Goal: Task Accomplishment & Management: Manage account settings

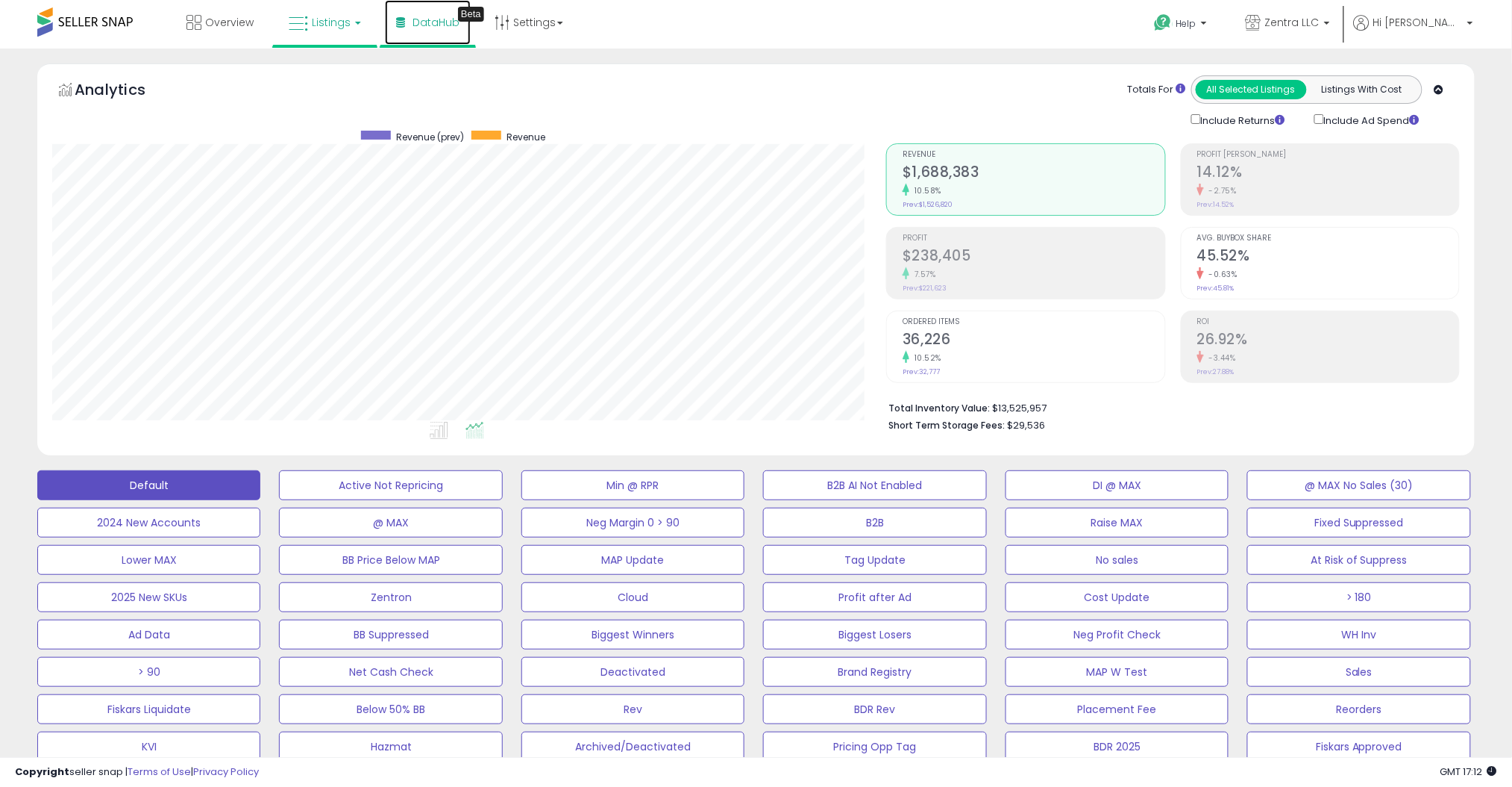
click at [431, 24] on span "DataHub" at bounding box center [436, 23] width 47 height 15
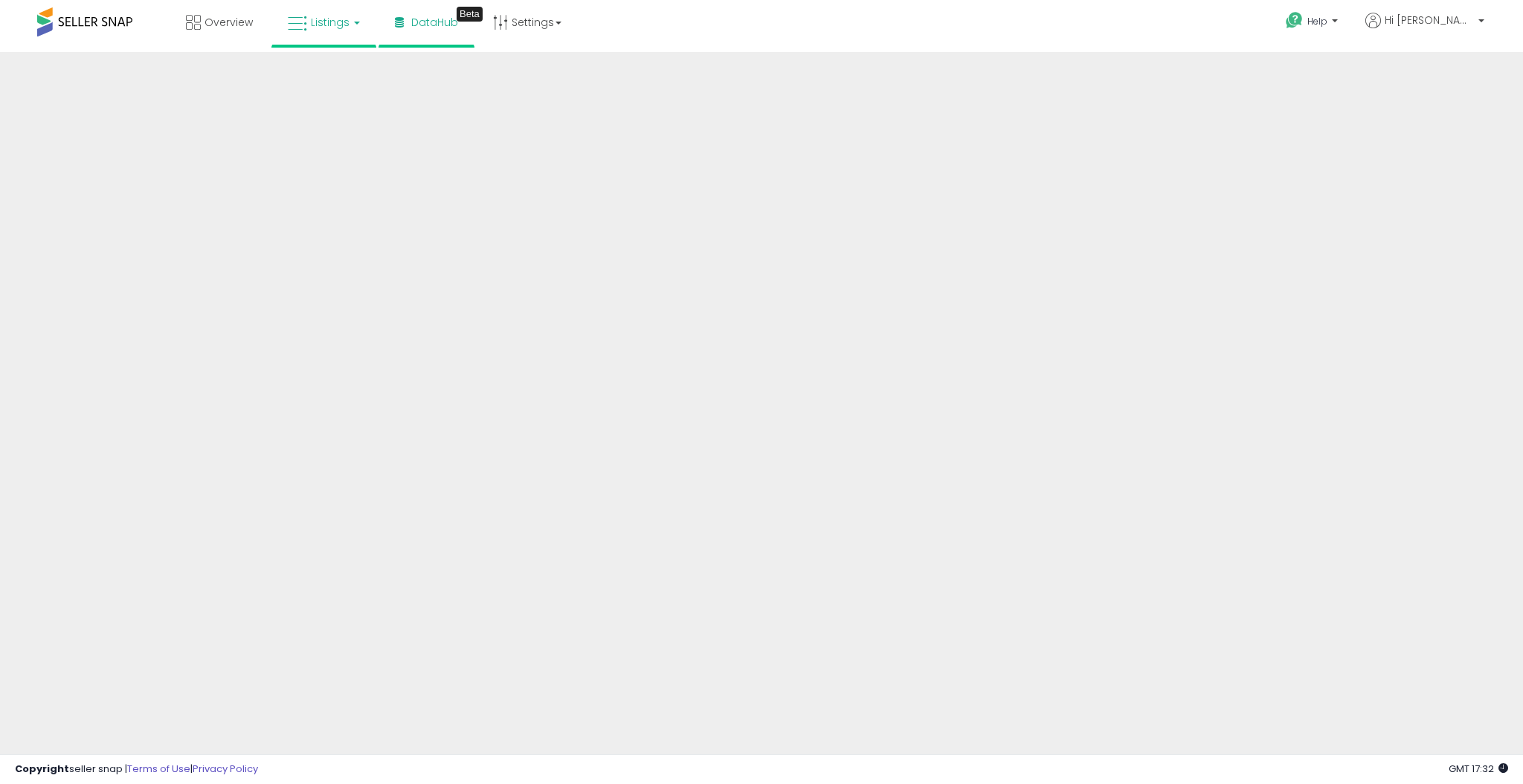
click at [320, 26] on span "Listings" at bounding box center [330, 23] width 39 height 15
click at [335, 74] on icon at bounding box center [335, 73] width 65 height 19
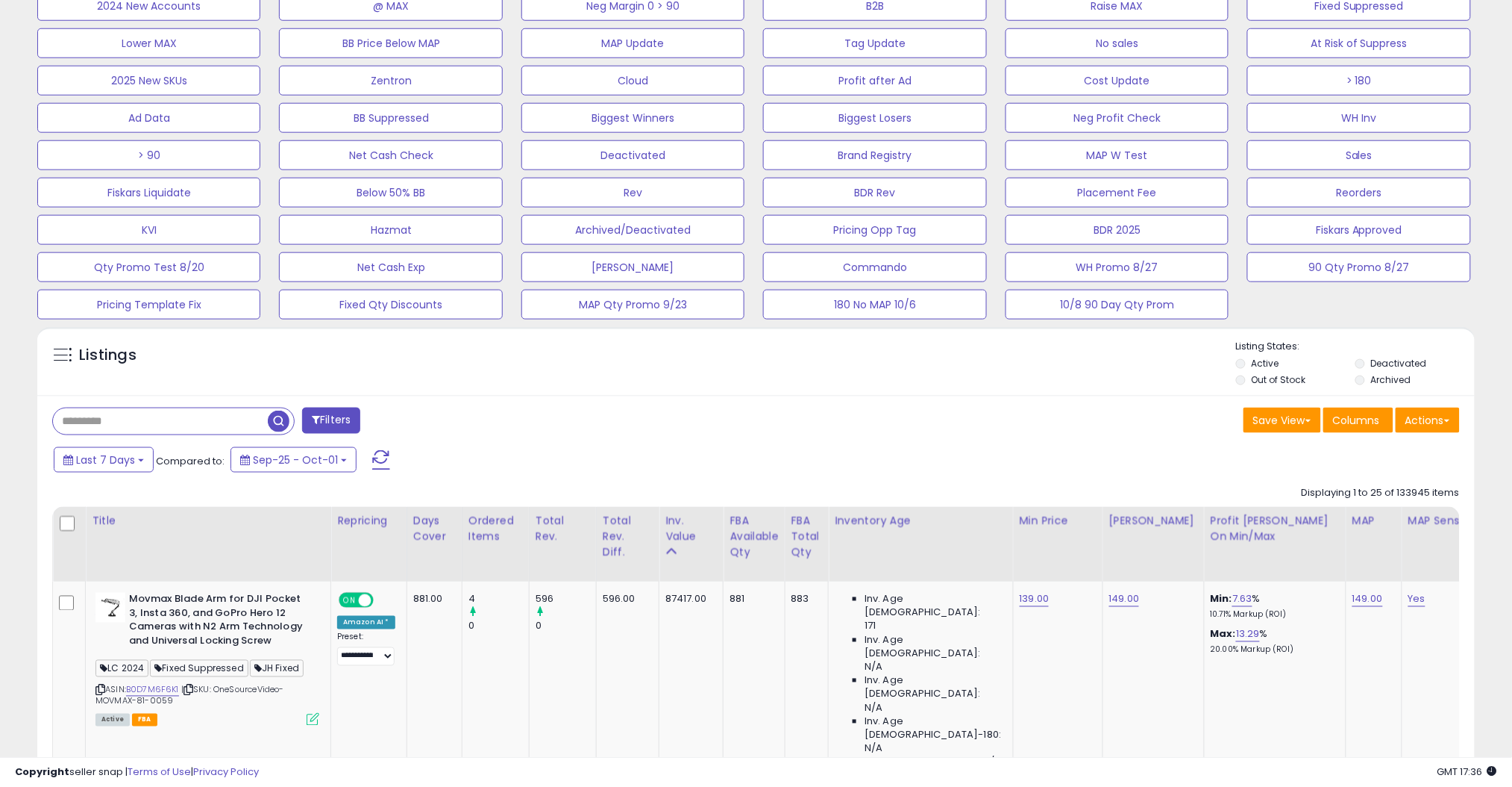
scroll to position [517, 0]
click at [153, 416] on input "text" at bounding box center [160, 420] width 215 height 26
paste input "**********"
type input "**********"
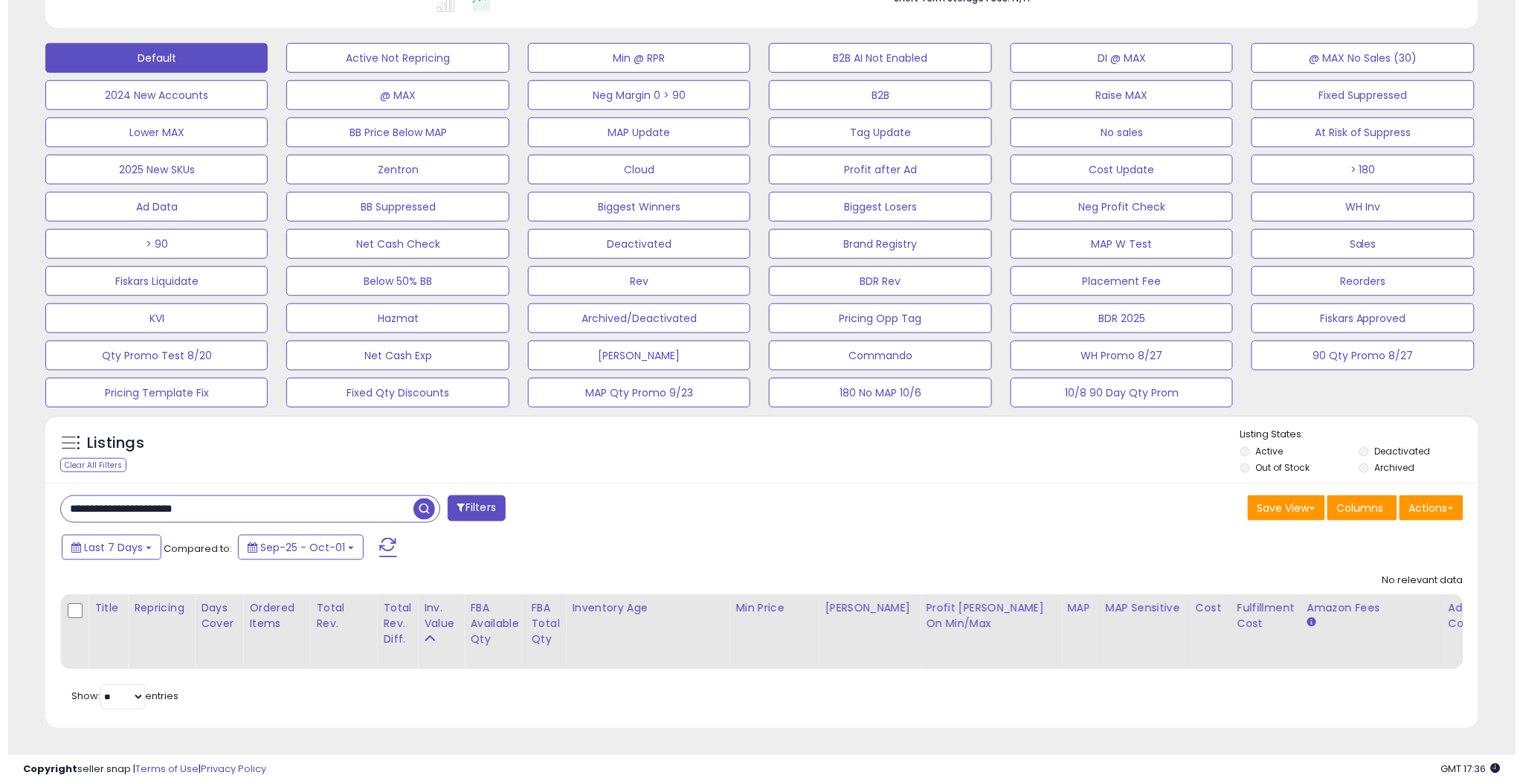
scroll to position [305, 832]
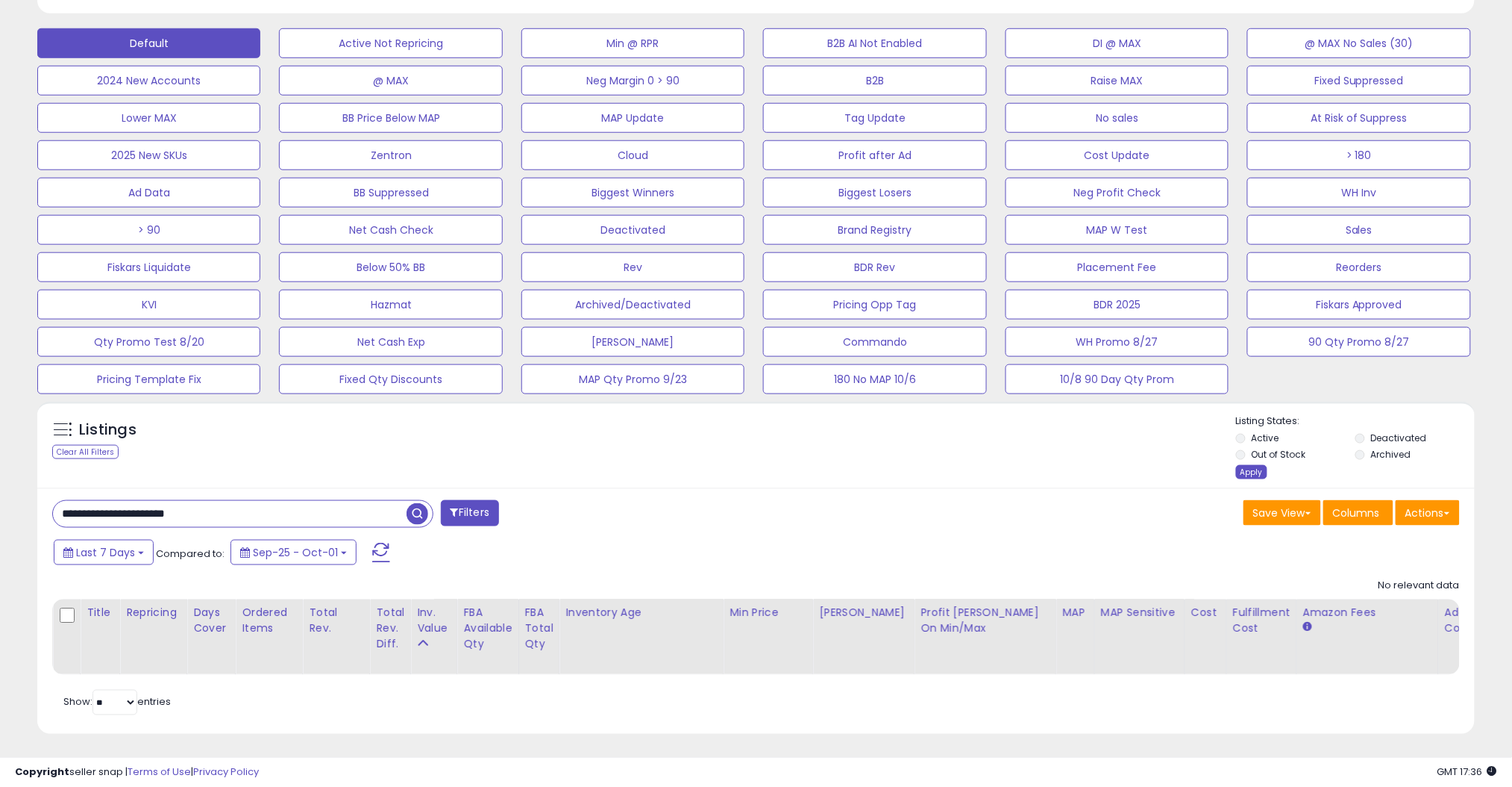
click at [1245, 468] on div "Apply" at bounding box center [1251, 471] width 32 height 14
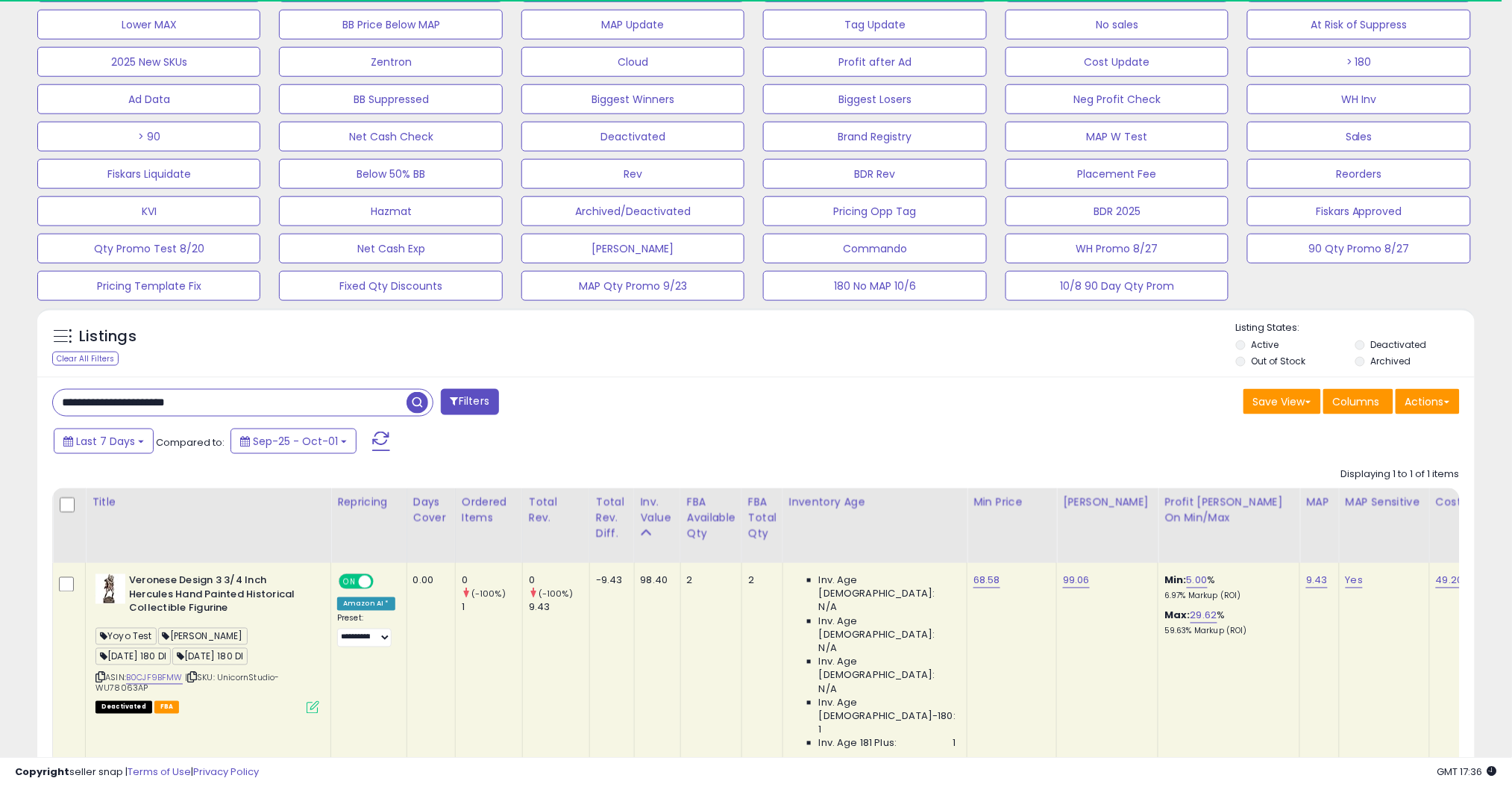
scroll to position [601, 0]
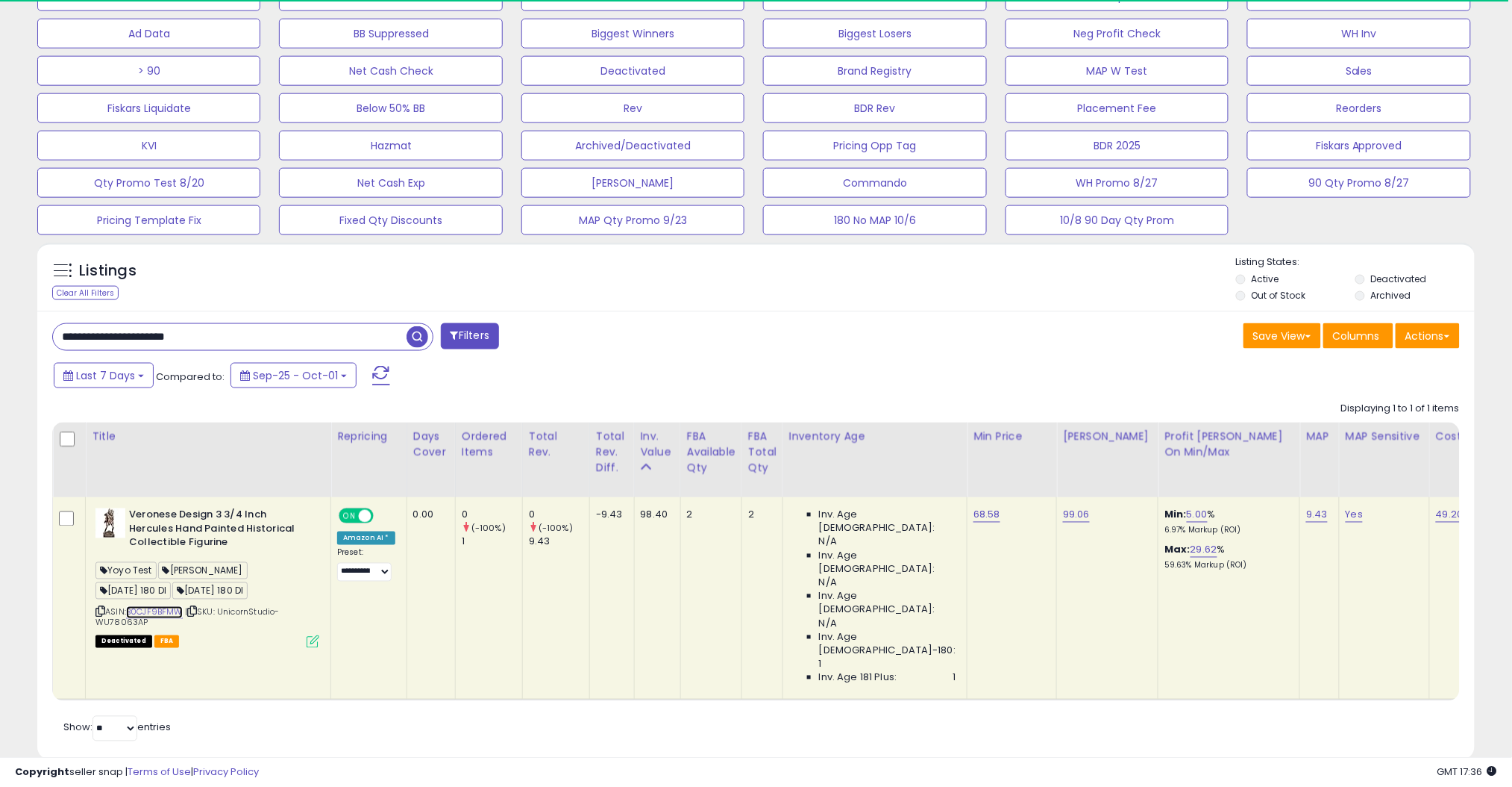
click at [151, 612] on link "B0CJF9BFMW" at bounding box center [154, 612] width 56 height 12
click at [160, 604] on div "ASIN: B0CJF9BFMW | SKU: UnicornStudio-WU78063AP Deactivated FBA" at bounding box center [207, 577] width 224 height 138
click at [162, 608] on link "B0CJF9BFMW" at bounding box center [154, 612] width 56 height 12
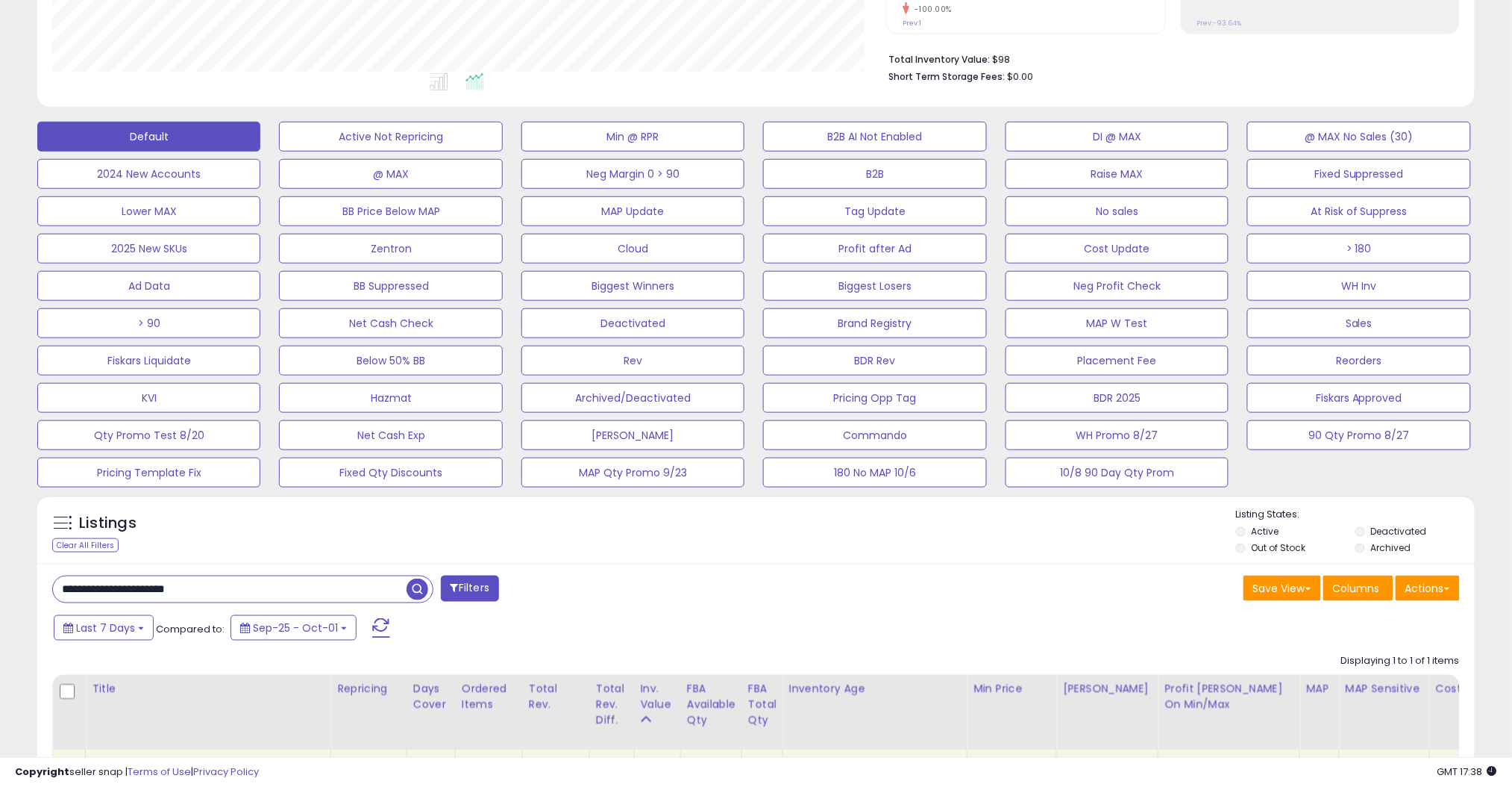
scroll to position [579, 0]
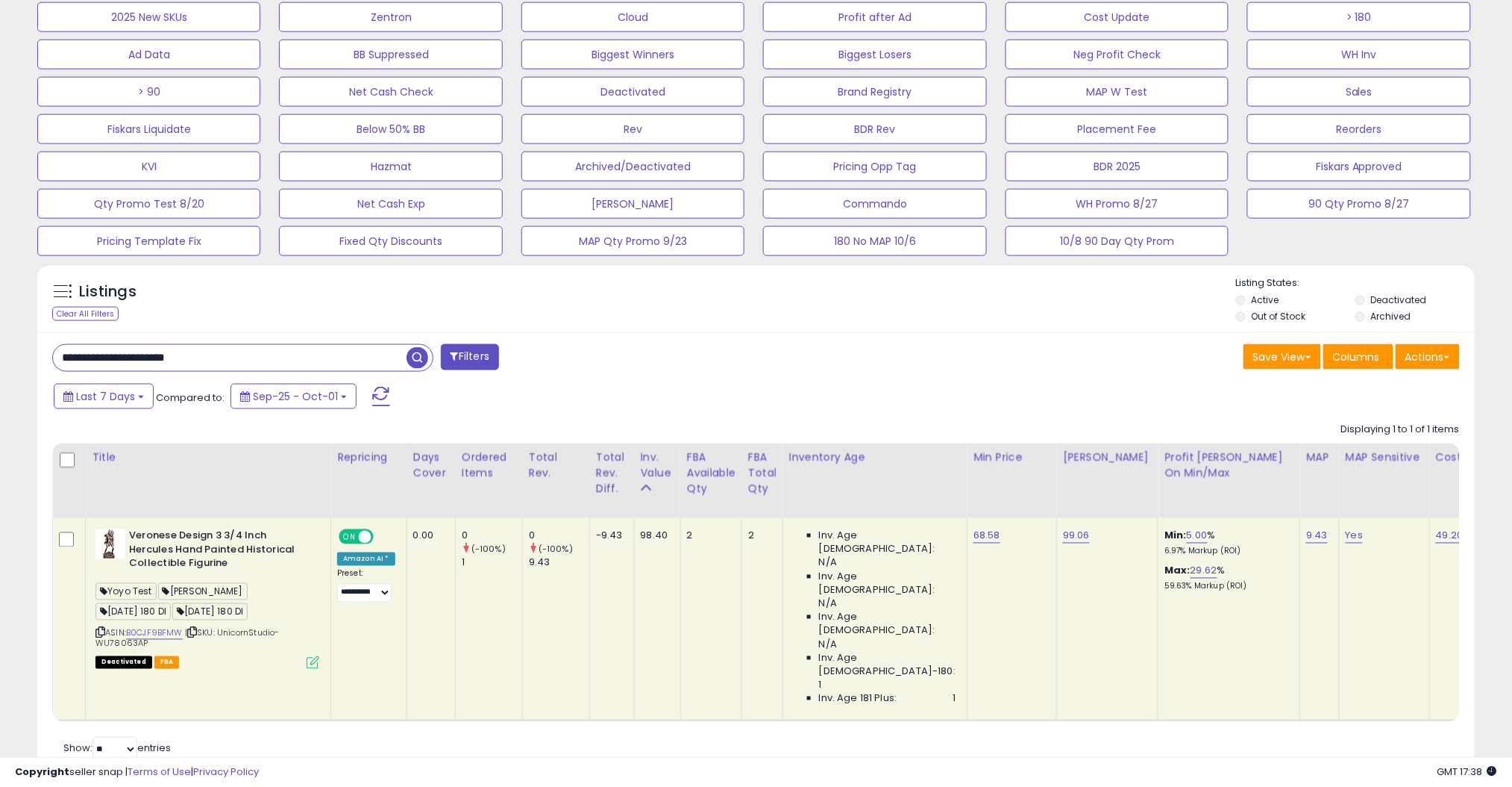
drag, startPoint x: 251, startPoint y: 354, endPoint x: 3, endPoint y: 356, distance: 248.0
click at [3, 356] on div "**********" at bounding box center [756, 152] width 1512 height 1368
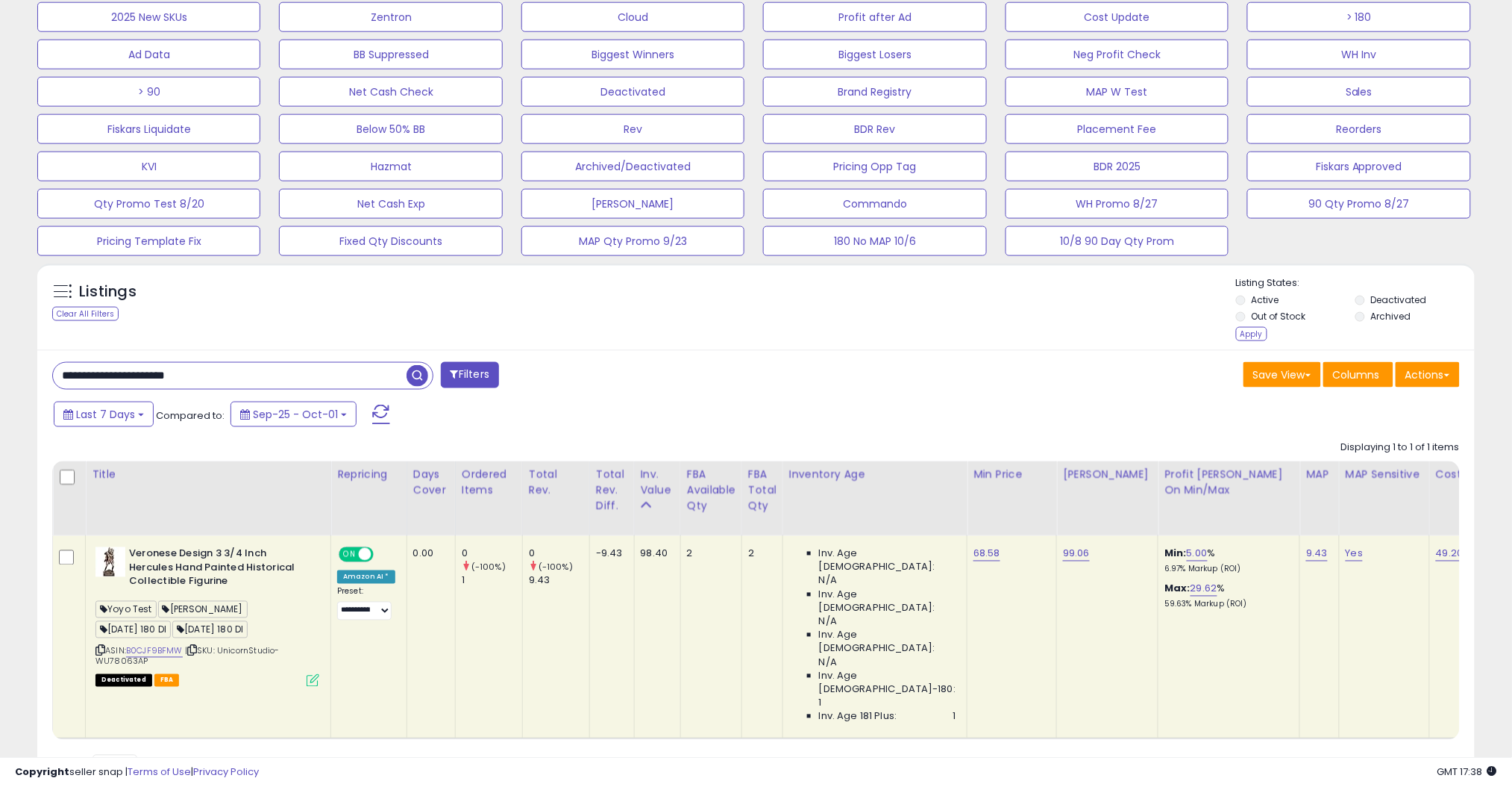
click at [1361, 308] on li "Deactivated" at bounding box center [1414, 301] width 118 height 16
click at [1245, 336] on div "Apply" at bounding box center [1251, 334] width 32 height 14
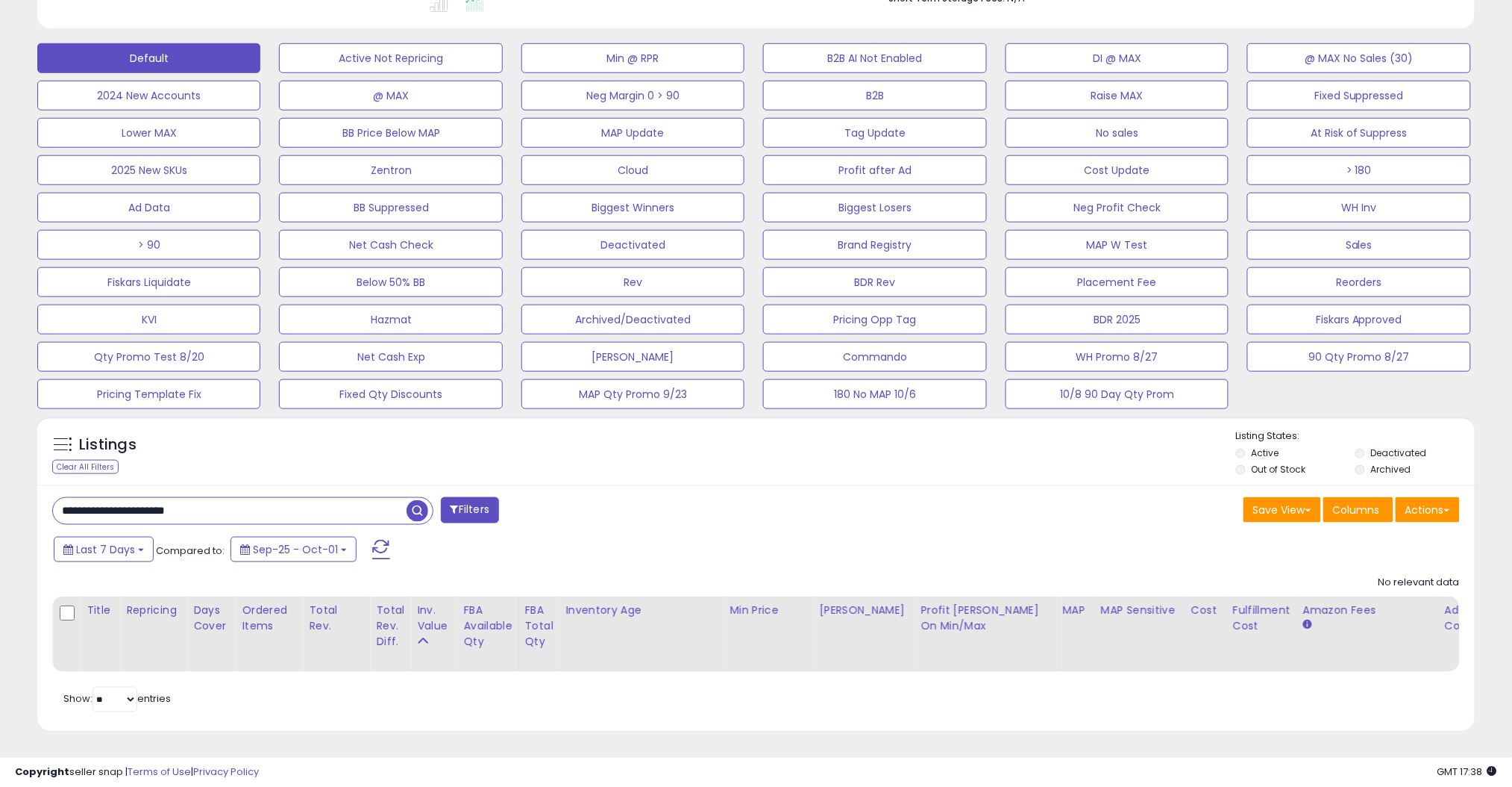
scroll to position [306, 834]
drag, startPoint x: 235, startPoint y: 495, endPoint x: 0, endPoint y: 488, distance: 235.1
click at [0, 488] on div "**********" at bounding box center [756, 204] width 1512 height 1165
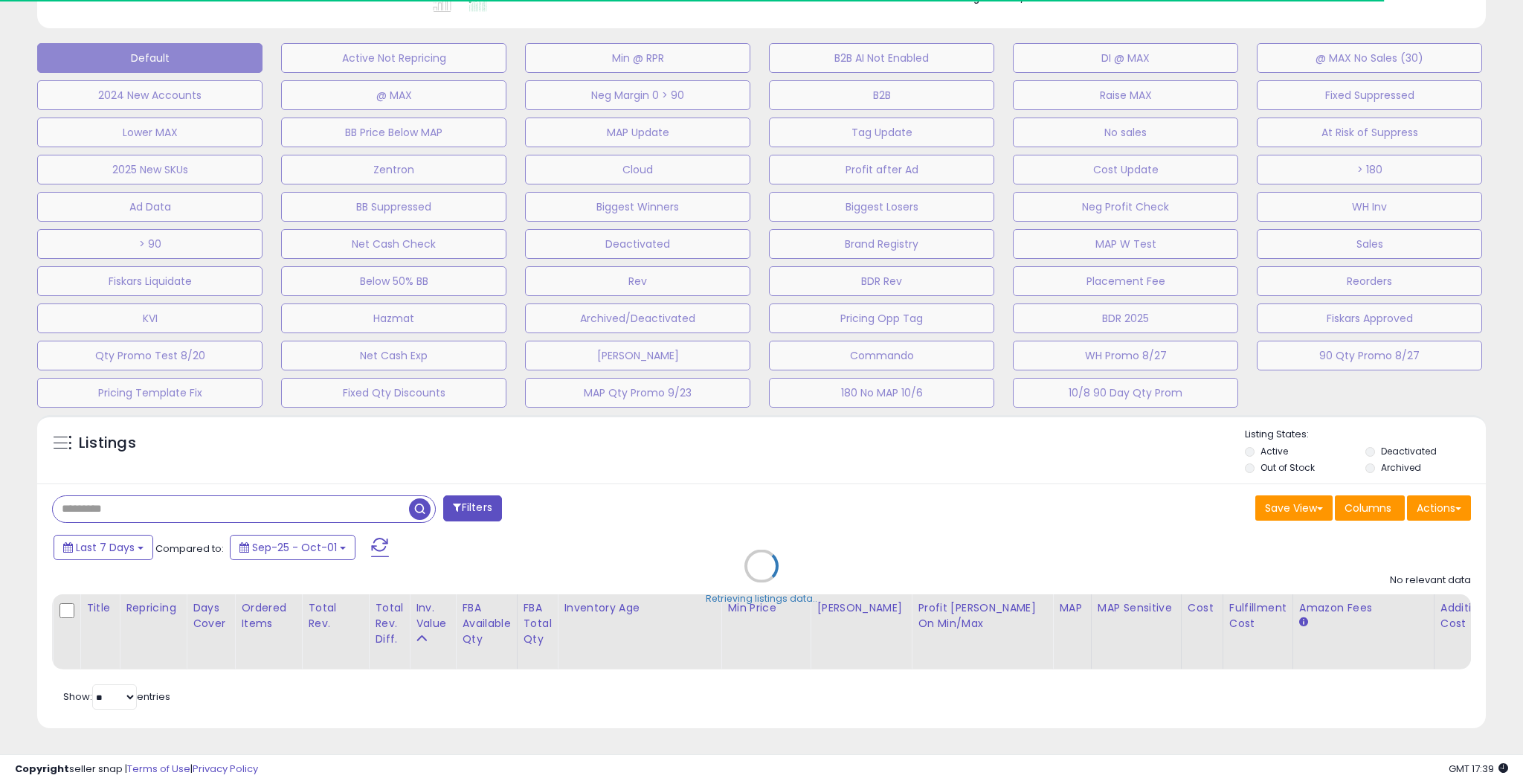
click at [545, 445] on div "Retrieving listings data.." at bounding box center [762, 577] width 1472 height 339
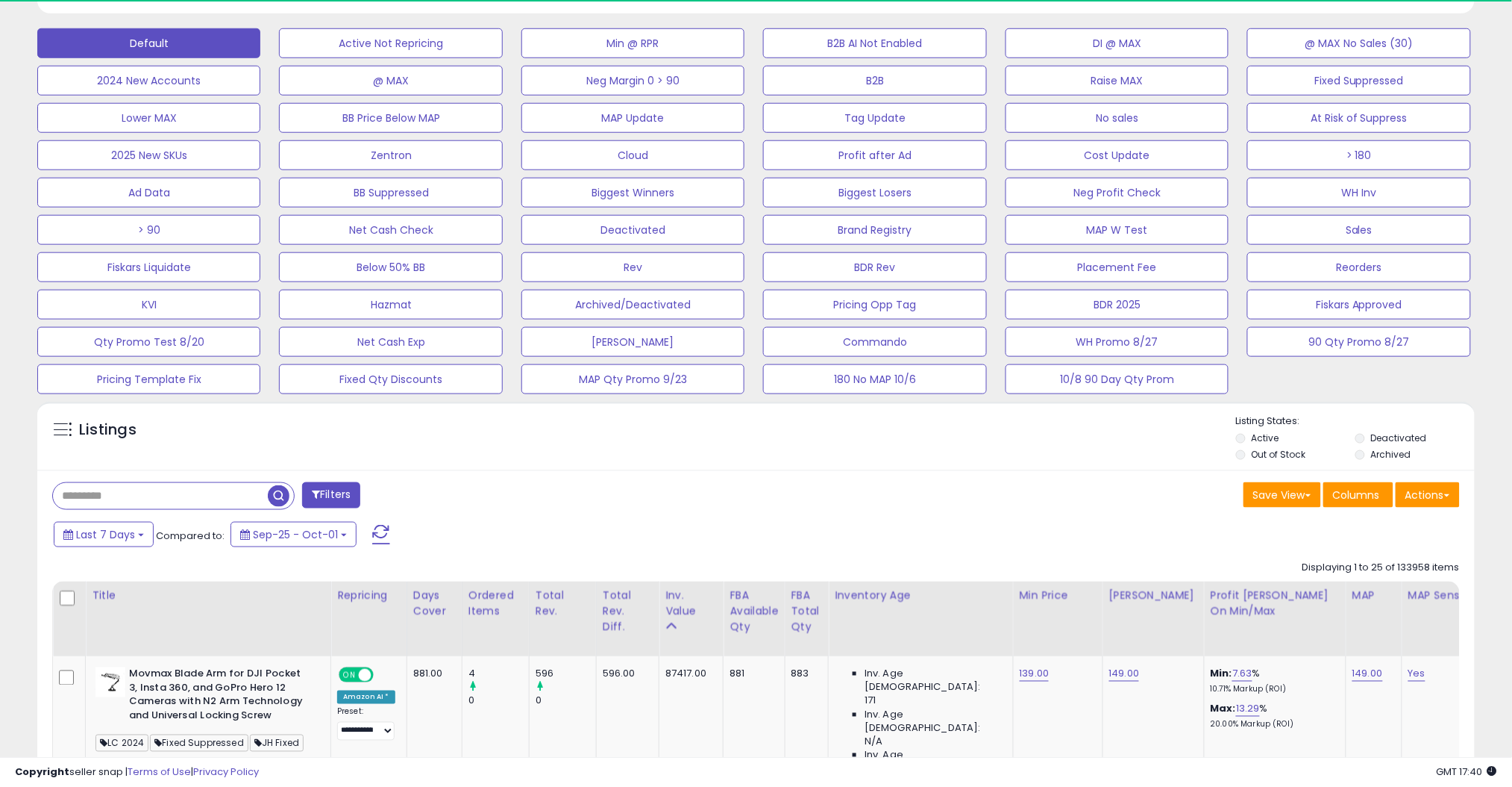
scroll to position [746021, 745099]
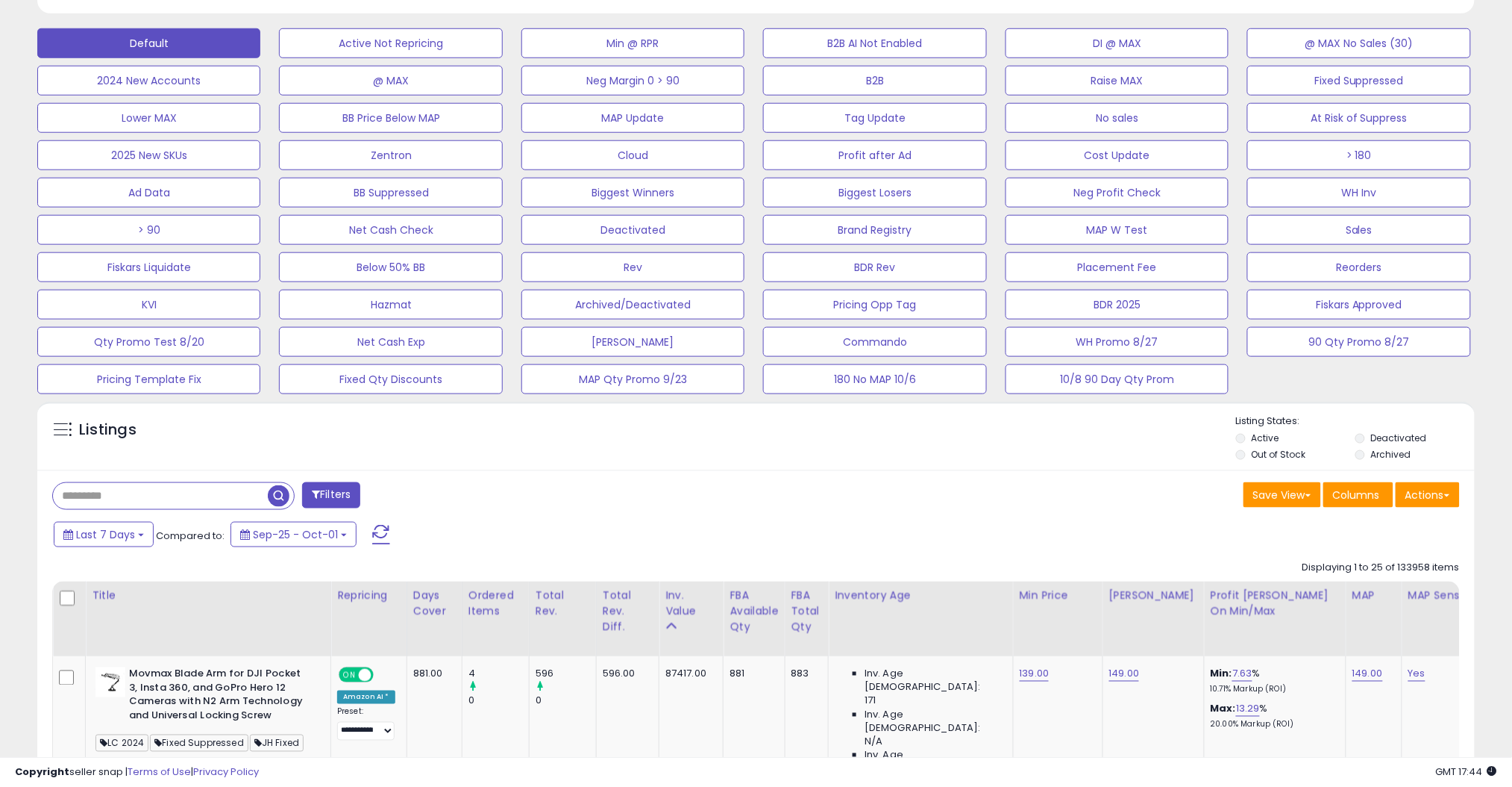
click at [547, 447] on div "Listings" at bounding box center [756, 439] width 1437 height 51
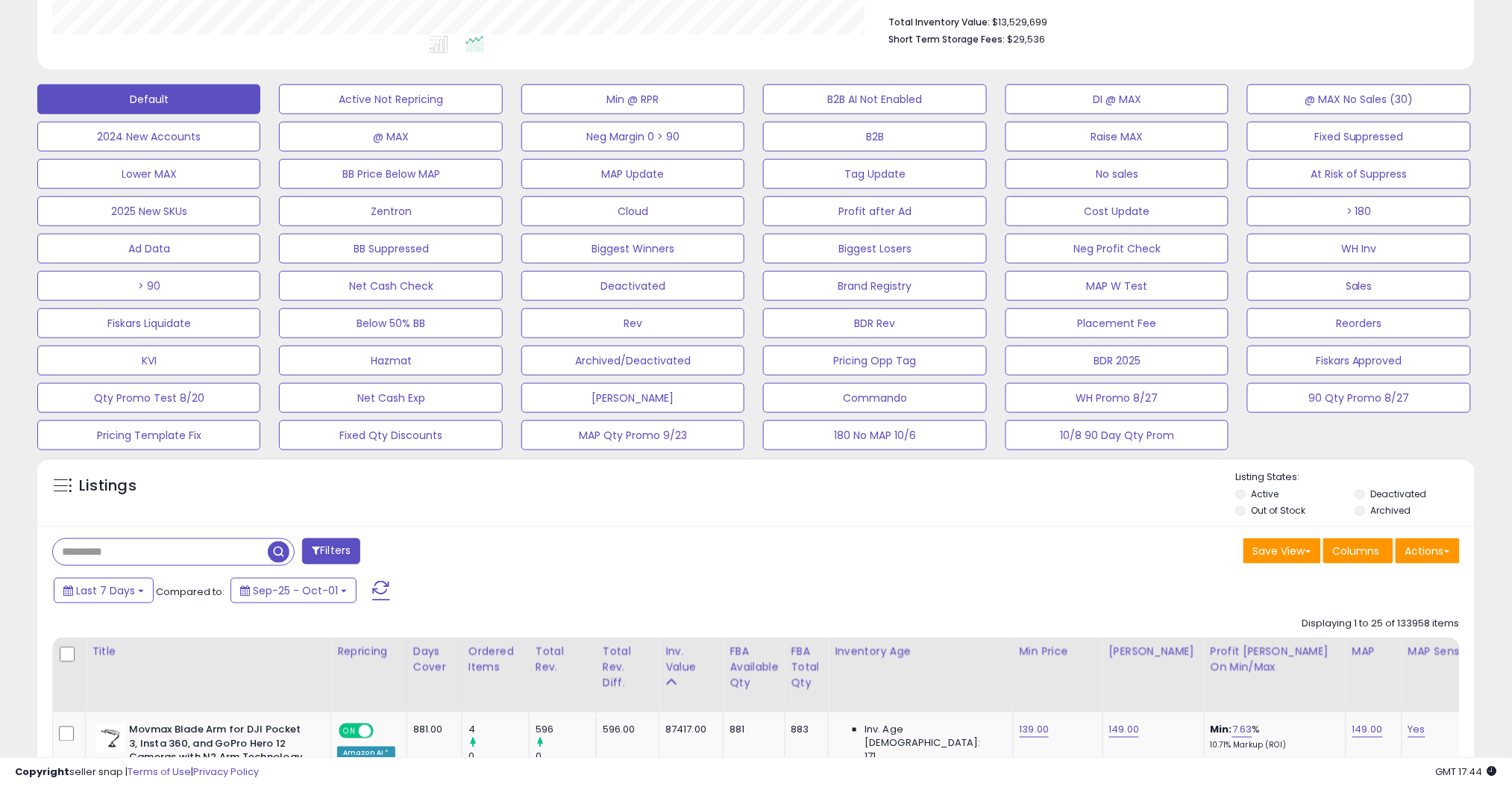
scroll to position [171, 0]
